Goal: Information Seeking & Learning: Understand process/instructions

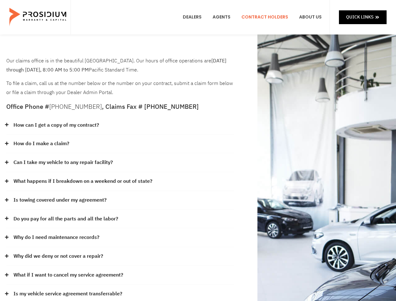
click at [198, 151] on div "How do I make a claim?" at bounding box center [120, 144] width 228 height 19
click at [120, 125] on div "How can I get a copy of my contract?" at bounding box center [120, 125] width 228 height 19
click at [56, 125] on link "How can I get a copy of my contract?" at bounding box center [56, 125] width 86 height 9
click at [120, 144] on div "How do I make a claim?" at bounding box center [120, 144] width 228 height 19
click at [41, 144] on link "How do I make a claim?" at bounding box center [41, 143] width 56 height 9
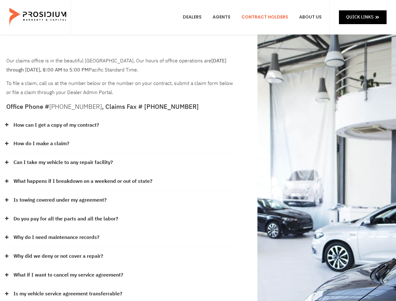
click at [120, 163] on div "Can I take my vehicle to any repair facility?" at bounding box center [120, 162] width 228 height 19
click at [63, 162] on link "Can I take my vehicle to any repair facility?" at bounding box center [62, 162] width 99 height 9
click at [120, 182] on link "What happens if I breakdown on a weekend or out of state?" at bounding box center [82, 181] width 139 height 9
click at [82, 181] on link "What happens if I breakdown on a weekend or out of state?" at bounding box center [82, 181] width 139 height 9
click at [120, 200] on div "Is towing covered under my agreement?" at bounding box center [120, 200] width 228 height 19
